Goal: Transaction & Acquisition: Subscribe to service/newsletter

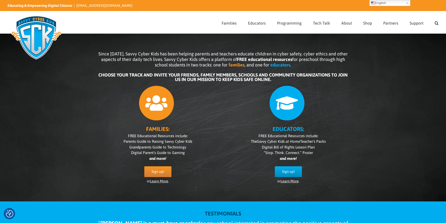
click at [149, 108] on icon at bounding box center [156, 103] width 35 height 35
click at [156, 180] on link "Learn More" at bounding box center [159, 181] width 18 height 4
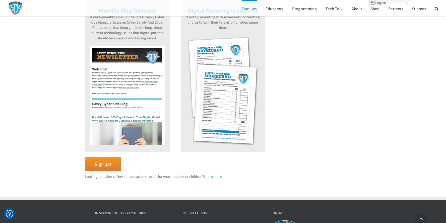
scroll to position [474, 0]
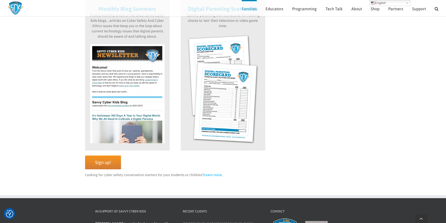
click at [208, 175] on link "Learn more" at bounding box center [213, 175] width 18 height 4
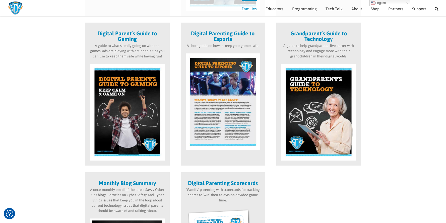
scroll to position [297, 0]
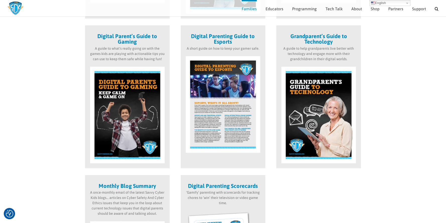
click at [209, 34] on strong "Digital Parenting Guide to Esports" at bounding box center [223, 39] width 64 height 12
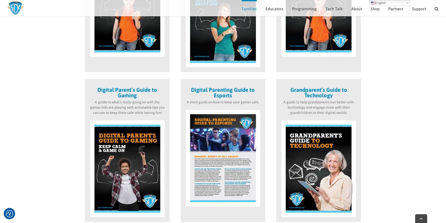
scroll to position [269, 0]
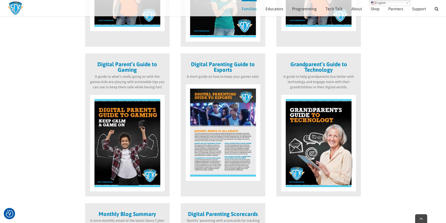
click at [219, 159] on img at bounding box center [223, 132] width 75 height 97
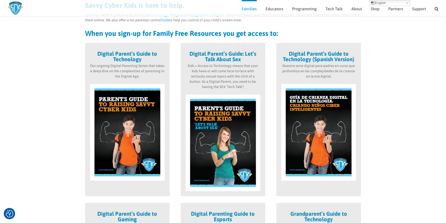
scroll to position [95, 0]
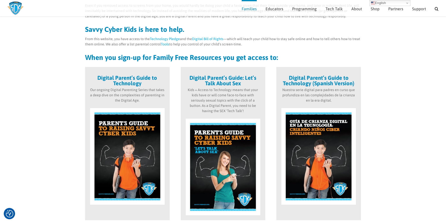
click at [139, 55] on strong "When you sign-up for Family Free Resources you get access to:" at bounding box center [181, 57] width 193 height 8
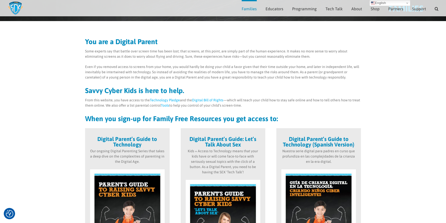
scroll to position [0, 0]
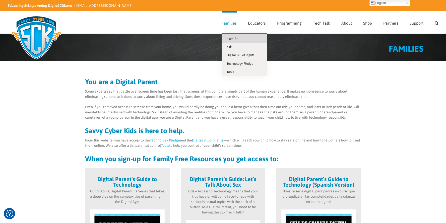
click at [231, 39] on span "Sign Up!" at bounding box center [233, 38] width 12 height 4
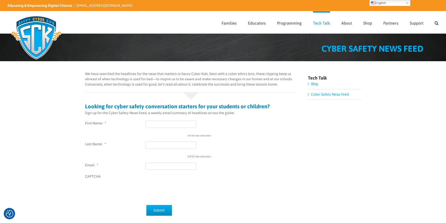
click at [155, 125] on input "First Name: *" at bounding box center [170, 124] width 51 height 7
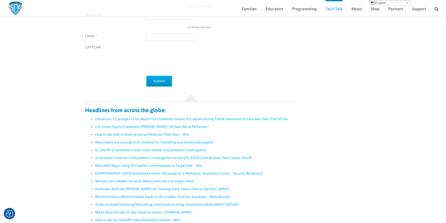
scroll to position [33, 0]
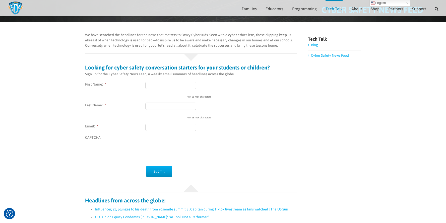
click at [315, 46] on link "Blog" at bounding box center [314, 45] width 7 height 4
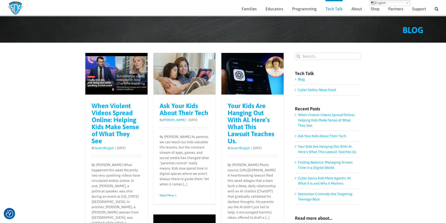
scroll to position [20, 0]
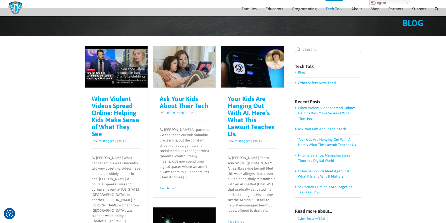
click at [170, 112] on link "[PERSON_NAME]" at bounding box center [174, 113] width 23 height 4
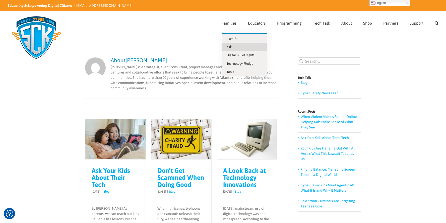
click at [237, 46] on link "Kids" at bounding box center [244, 47] width 45 height 9
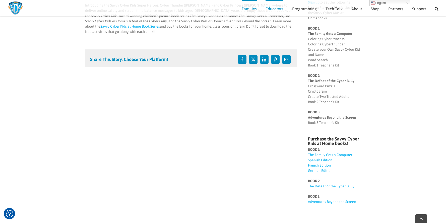
scroll to position [98, 0]
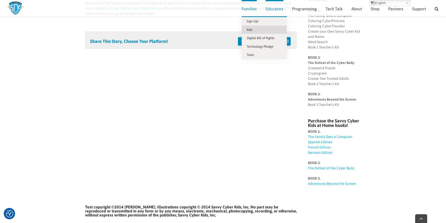
click at [249, 10] on span "Families" at bounding box center [249, 9] width 15 height 4
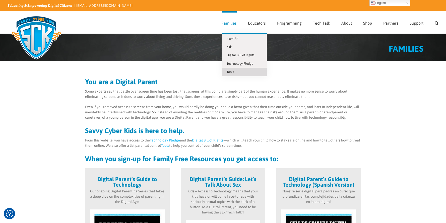
click at [234, 73] on span "Tools" at bounding box center [230, 72] width 7 height 4
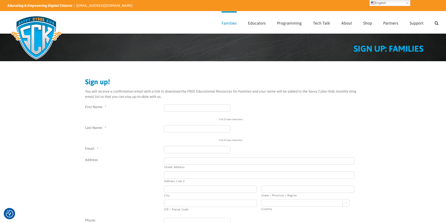
click at [172, 109] on input "First Name: *" at bounding box center [197, 107] width 67 height 7
type input "Josh"
click at [189, 129] on input "Last Name: *" at bounding box center [197, 128] width 67 height 7
type input "Wyen"
click at [193, 152] on input "Email: *" at bounding box center [197, 149] width 67 height 7
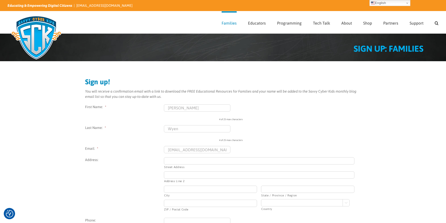
type input "jdwyen@gmail.com"
click at [191, 168] on label "Street Address" at bounding box center [259, 167] width 190 height 4
click at [191, 165] on input "Street Address" at bounding box center [259, 160] width 190 height 7
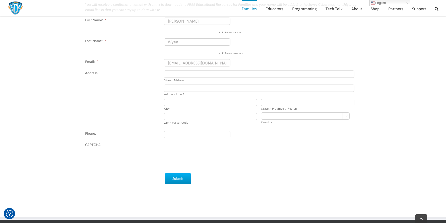
scroll to position [81, 0]
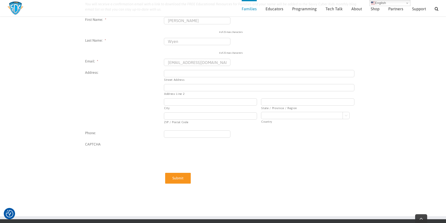
click at [171, 181] on input "Submit" at bounding box center [178, 178] width 26 height 11
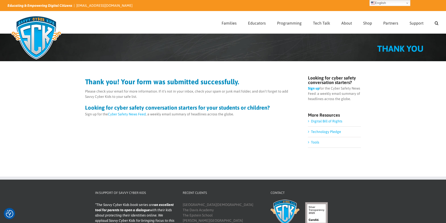
click at [138, 82] on h2 "Thank you! Your form was submitted successfully." at bounding box center [191, 81] width 212 height 7
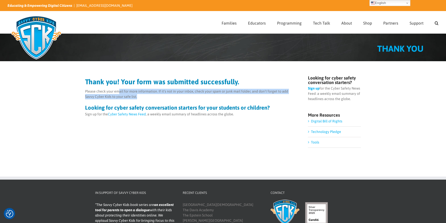
drag, startPoint x: 127, startPoint y: 97, endPoint x: 117, endPoint y: 89, distance: 12.8
click at [117, 89] on p "Please check your email for more information. If it’s not in your inbox, check …" at bounding box center [191, 94] width 212 height 11
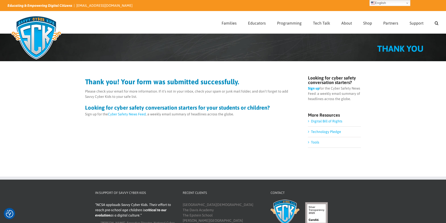
click at [312, 121] on link "Digital Bill of Rights" at bounding box center [326, 121] width 31 height 4
